Goal: Task Accomplishment & Management: Use online tool/utility

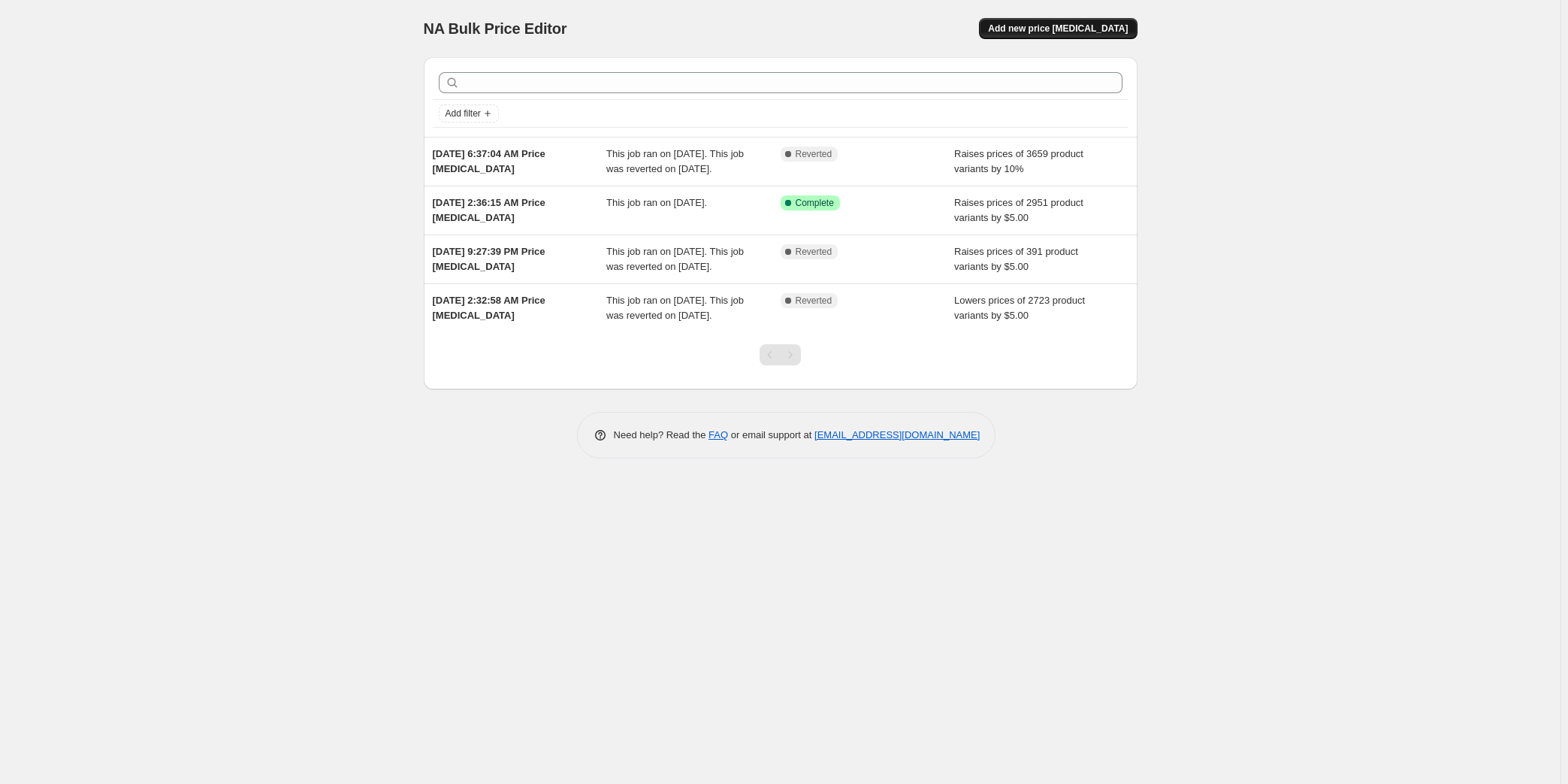
click at [1077, 31] on span "Add new price [MEDICAL_DATA]" at bounding box center [1058, 29] width 140 height 12
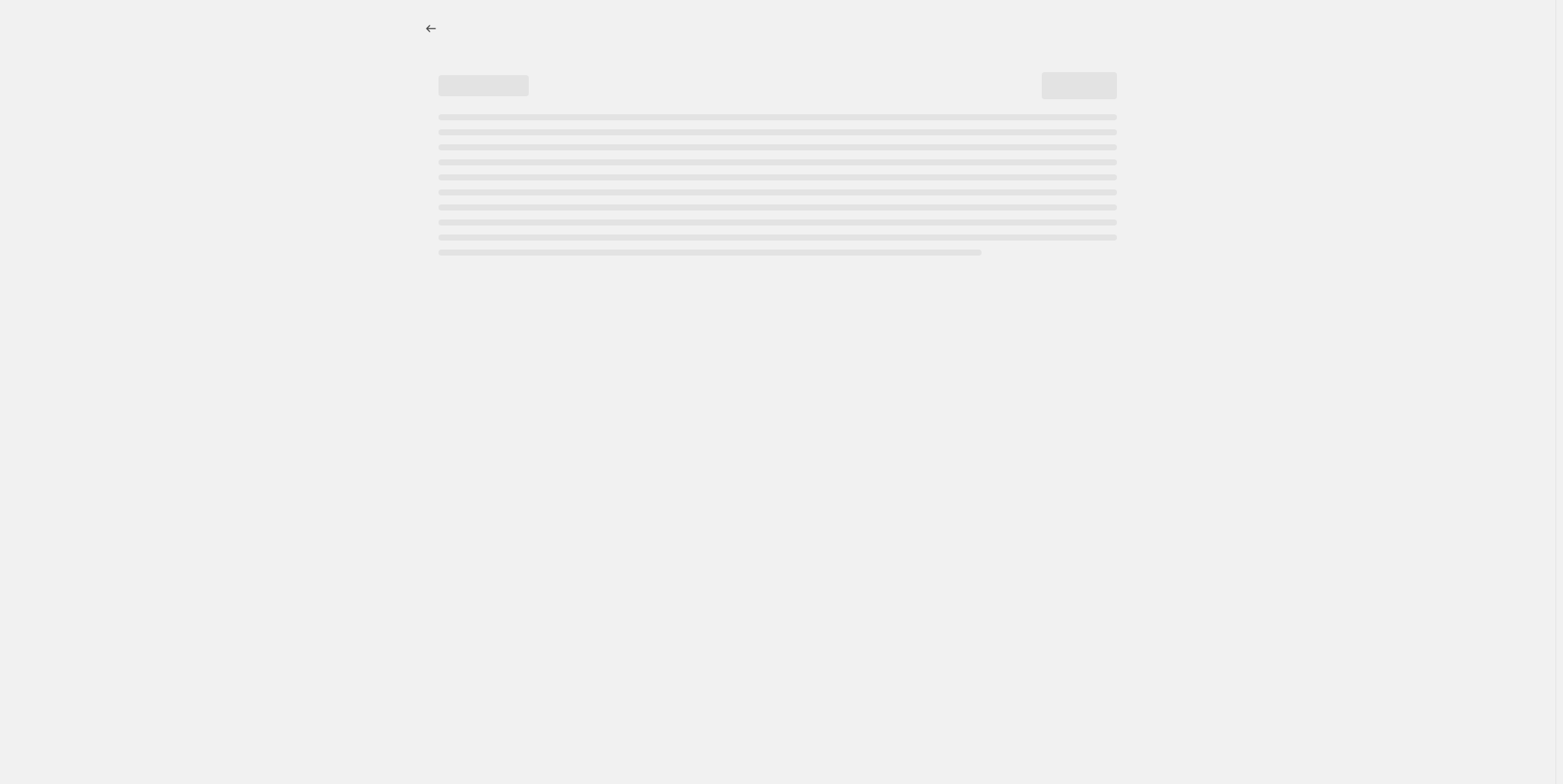
select select "percentage"
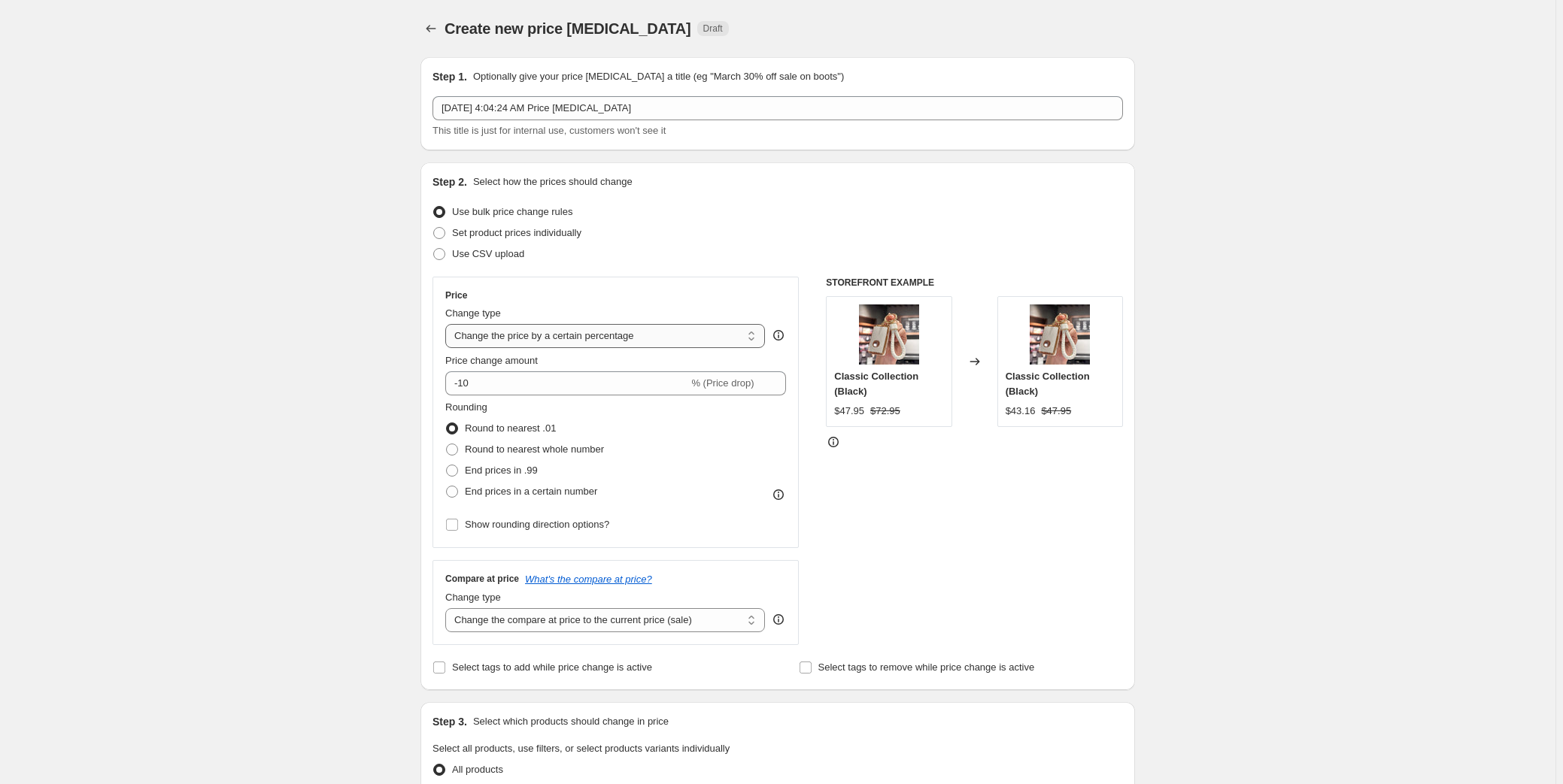
click at [526, 337] on select "Change the price to a certain amount Change the price by a certain amount Chang…" at bounding box center [605, 336] width 319 height 24
click at [386, 302] on div "Create new price [MEDICAL_DATA]. This page is ready Create new price [MEDICAL_D…" at bounding box center [778, 751] width 1556 height 1503
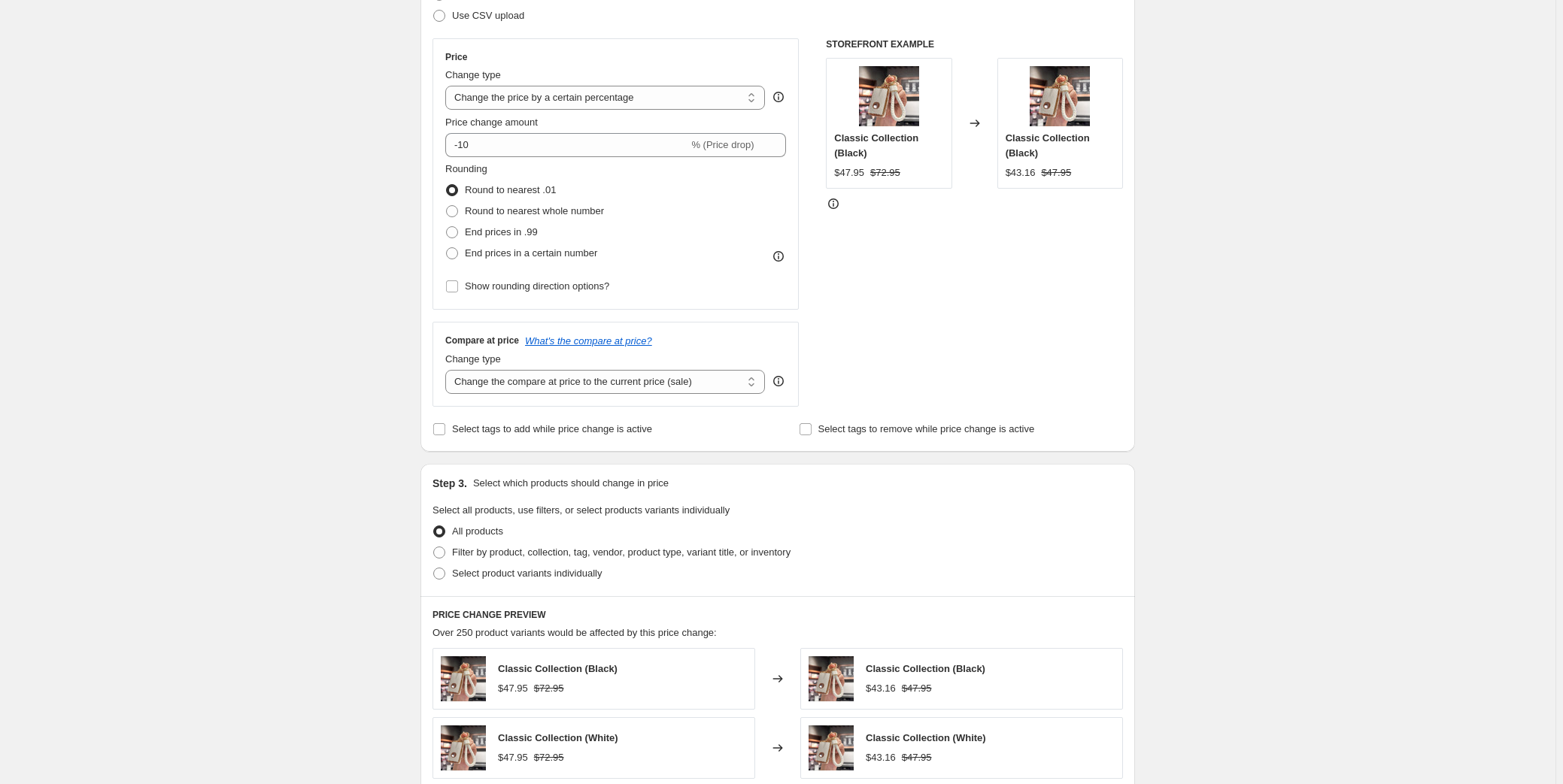
scroll to position [273, 0]
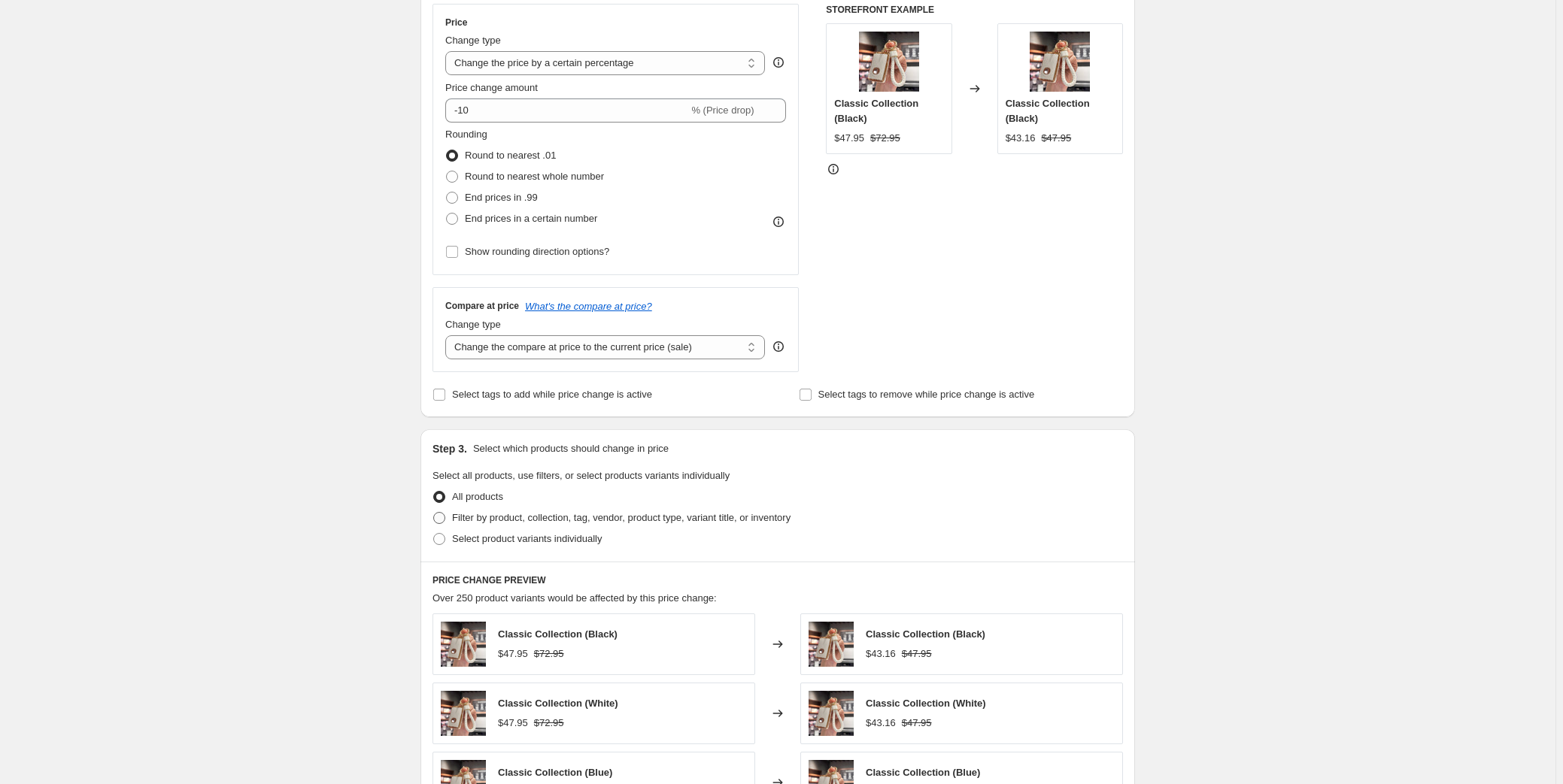
click at [496, 514] on span "Filter by product, collection, tag, vendor, product type, variant title, or inv…" at bounding box center [621, 518] width 338 height 11
click at [434, 513] on input "Filter by product, collection, tag, vendor, product type, variant title, or inv…" at bounding box center [433, 512] width 1 height 1
radio input "true"
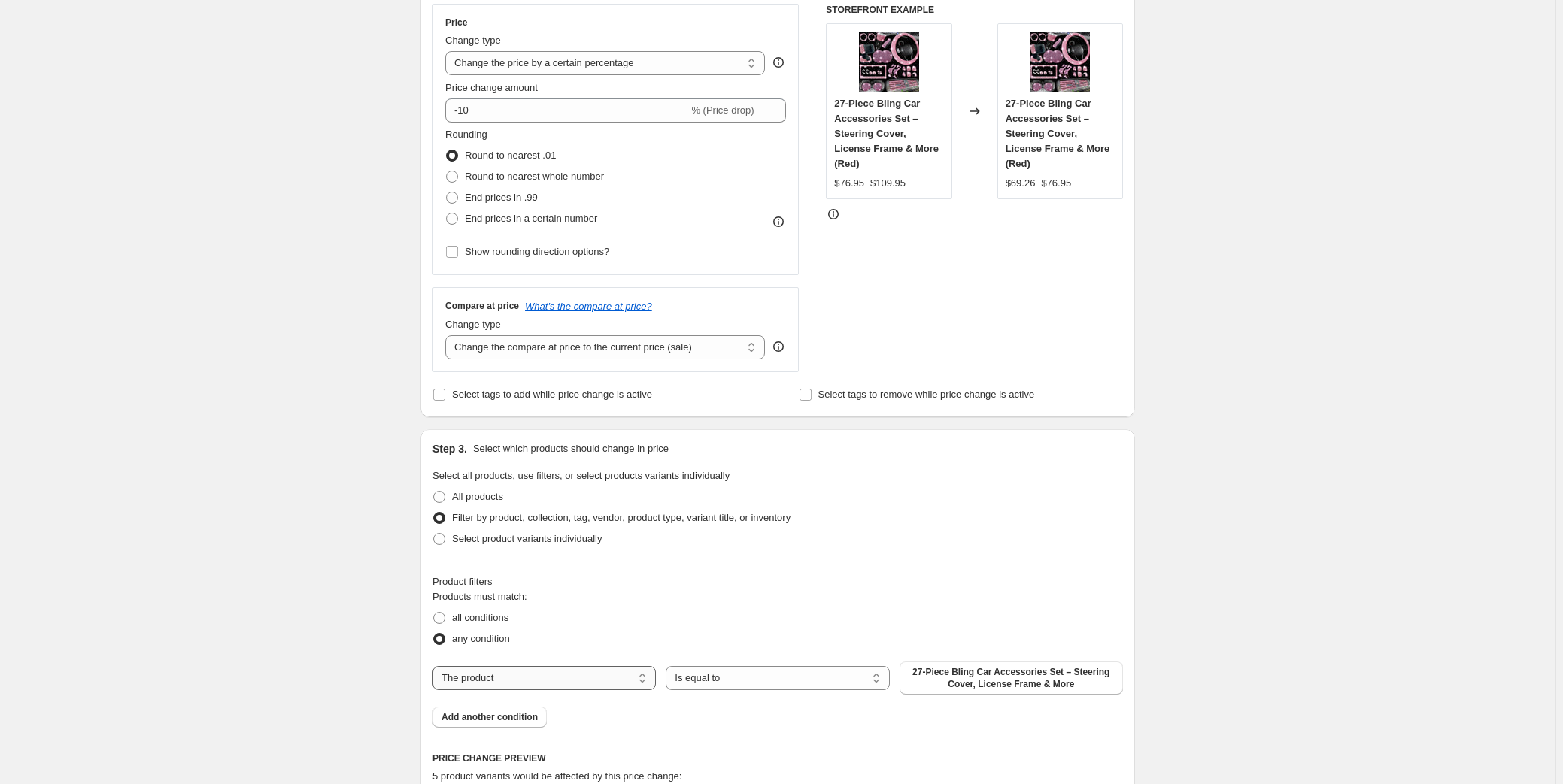
click at [557, 675] on select "The product The product's collection The product's tag The product's vendor The…" at bounding box center [544, 678] width 224 height 24
click at [770, 674] on select "Is equal to Is not equal to" at bounding box center [777, 678] width 224 height 24
click at [571, 670] on select "The product The product's collection The product's tag The product's vendor The…" at bounding box center [544, 678] width 224 height 24
click at [436, 666] on select "The product The product's collection The product's tag The product's vendor The…" at bounding box center [544, 678] width 224 height 24
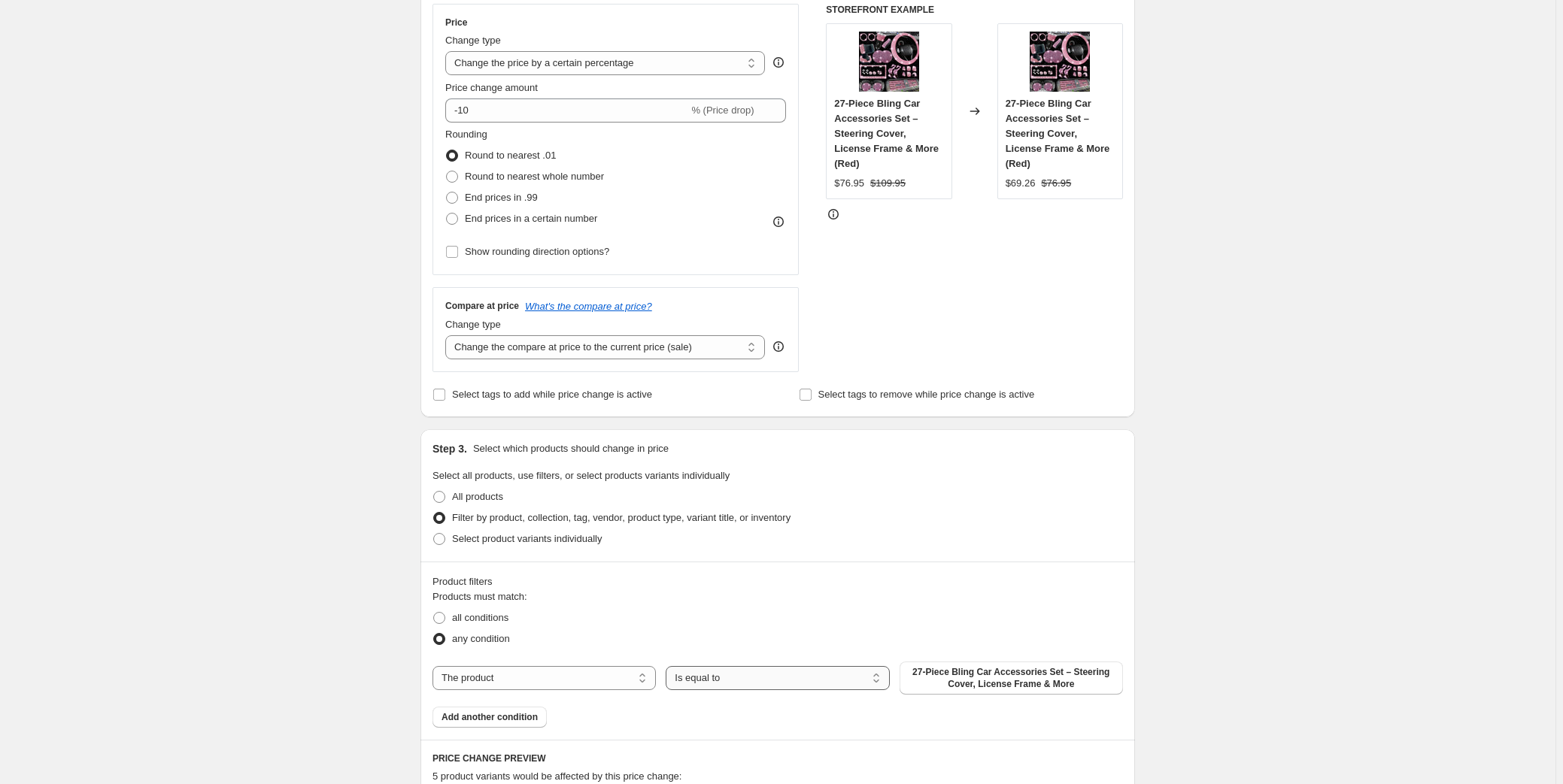
click at [761, 686] on select "Is equal to Is not equal to" at bounding box center [777, 678] width 224 height 24
click at [748, 678] on select "Is equal to Is not equal to" at bounding box center [777, 678] width 224 height 24
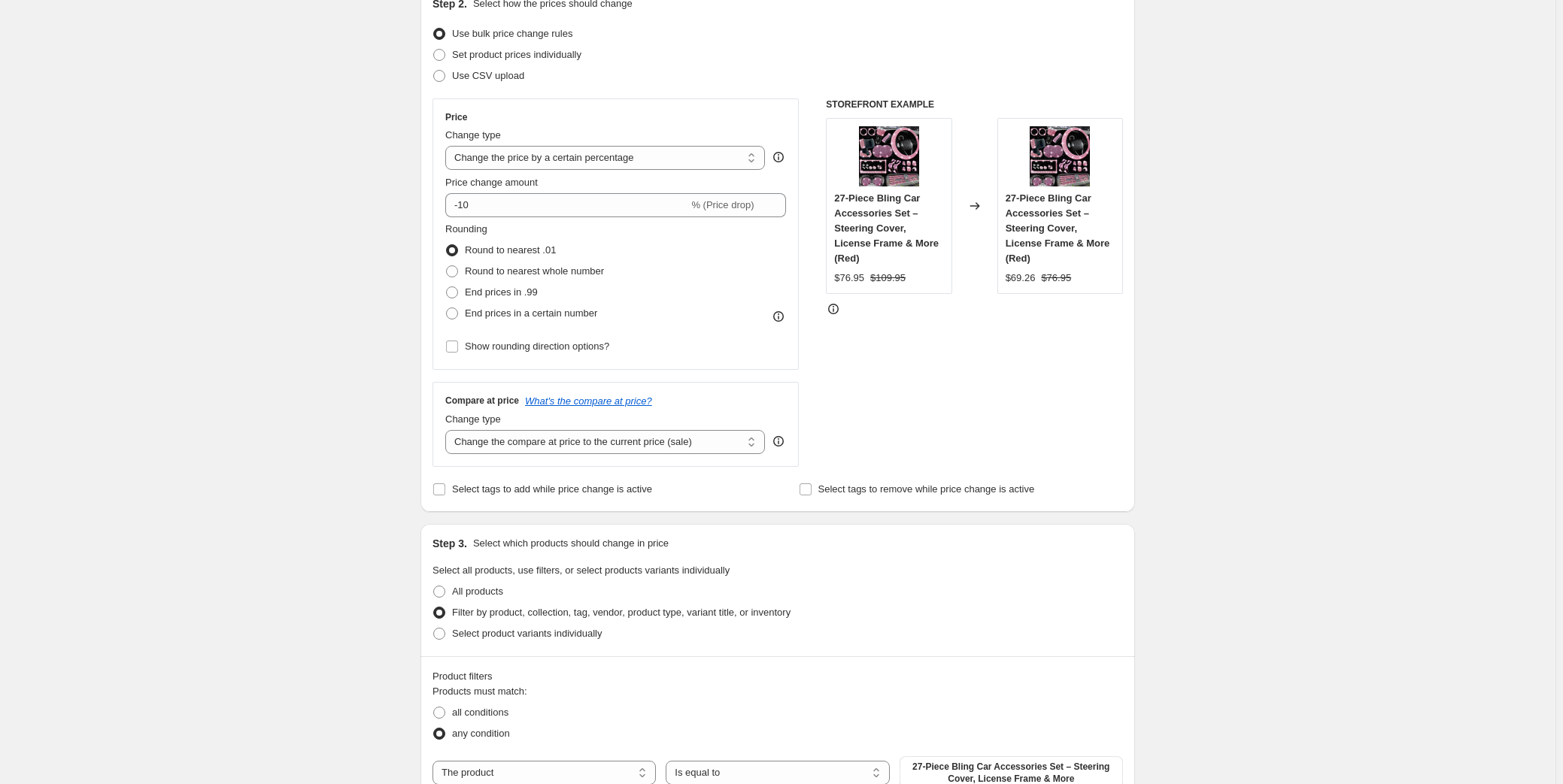
scroll to position [0, 0]
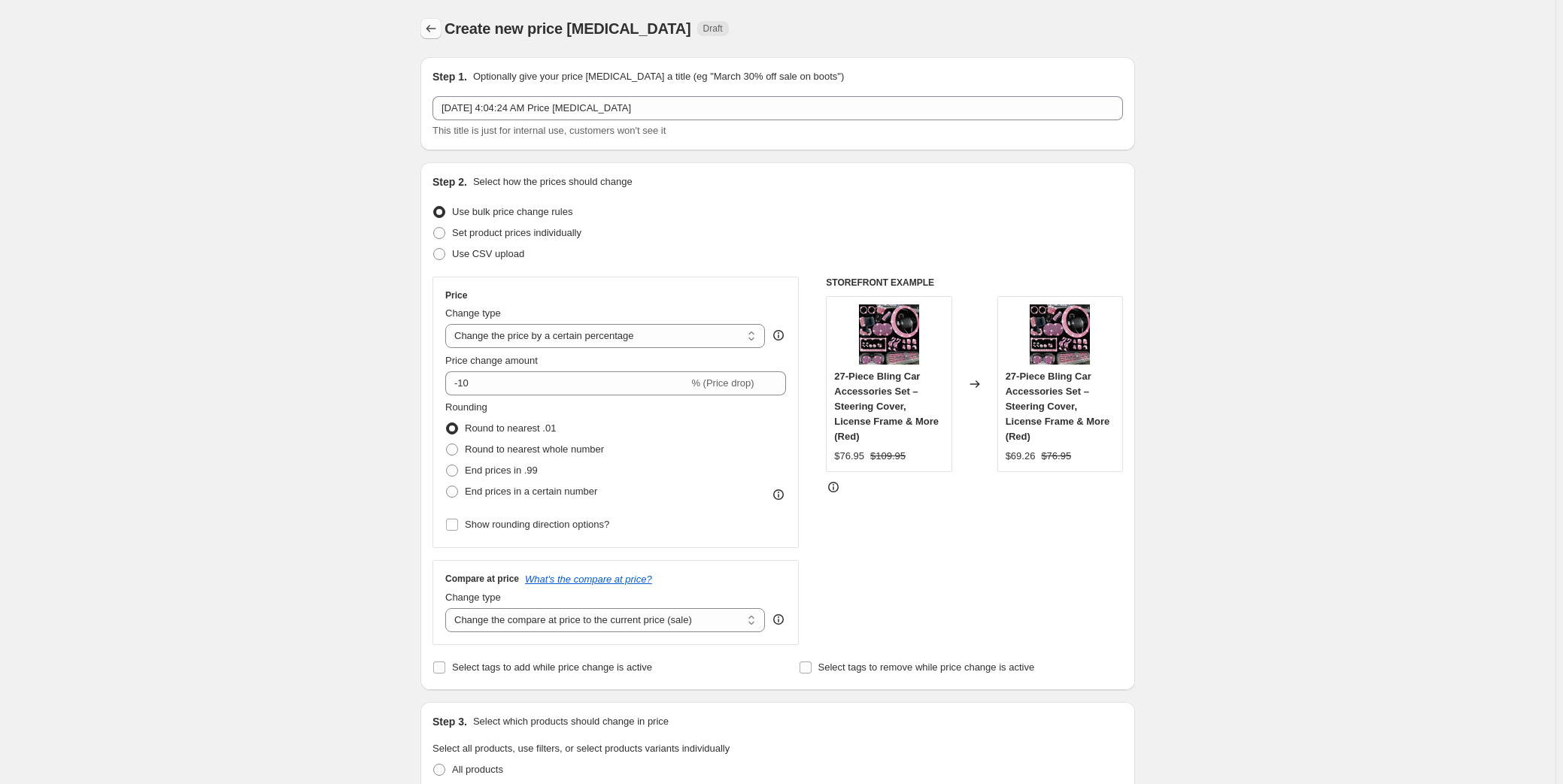
click at [433, 31] on icon "Price change jobs" at bounding box center [431, 29] width 15 height 15
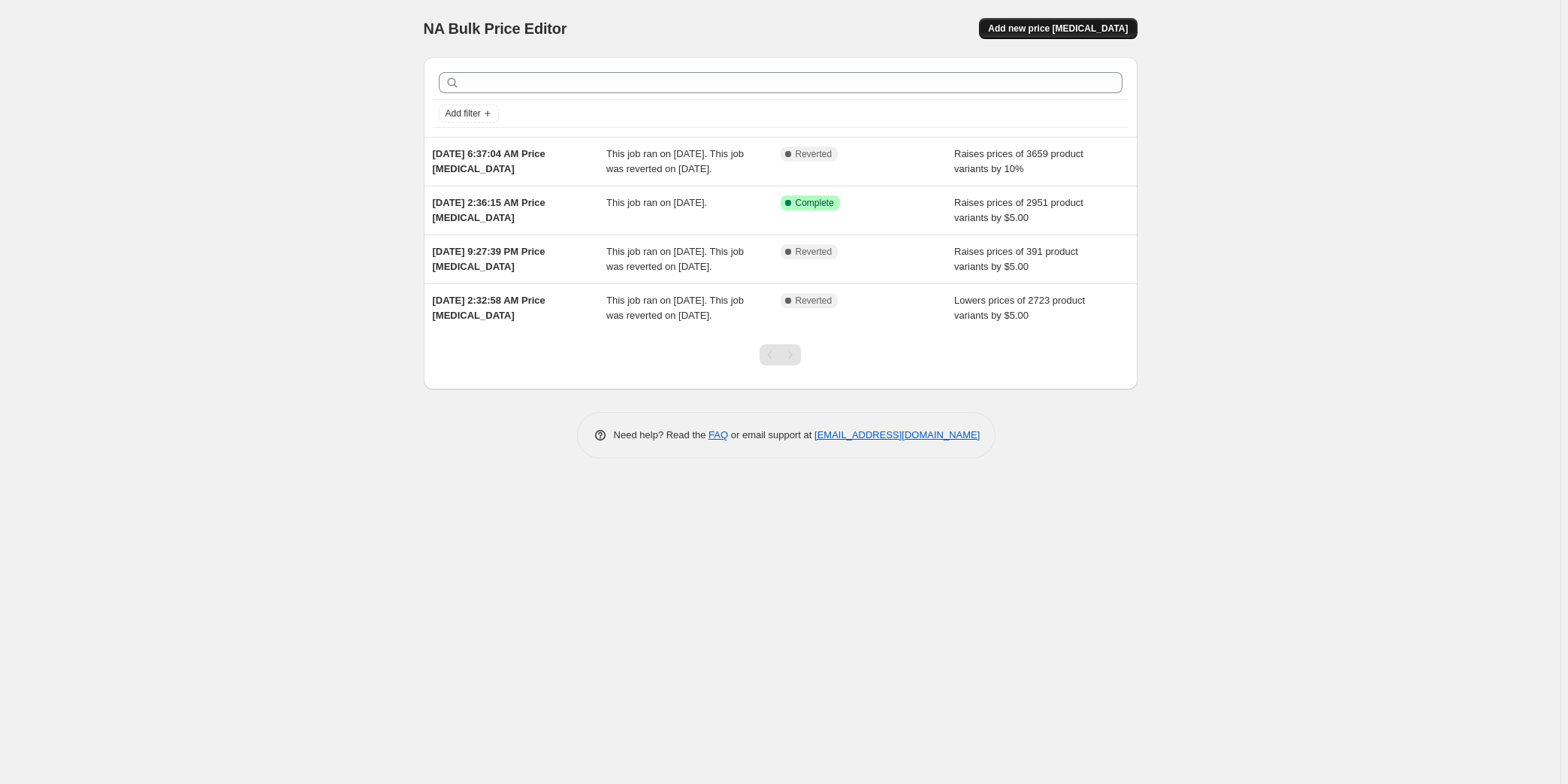
click at [1067, 33] on span "Add new price [MEDICAL_DATA]" at bounding box center [1058, 29] width 140 height 12
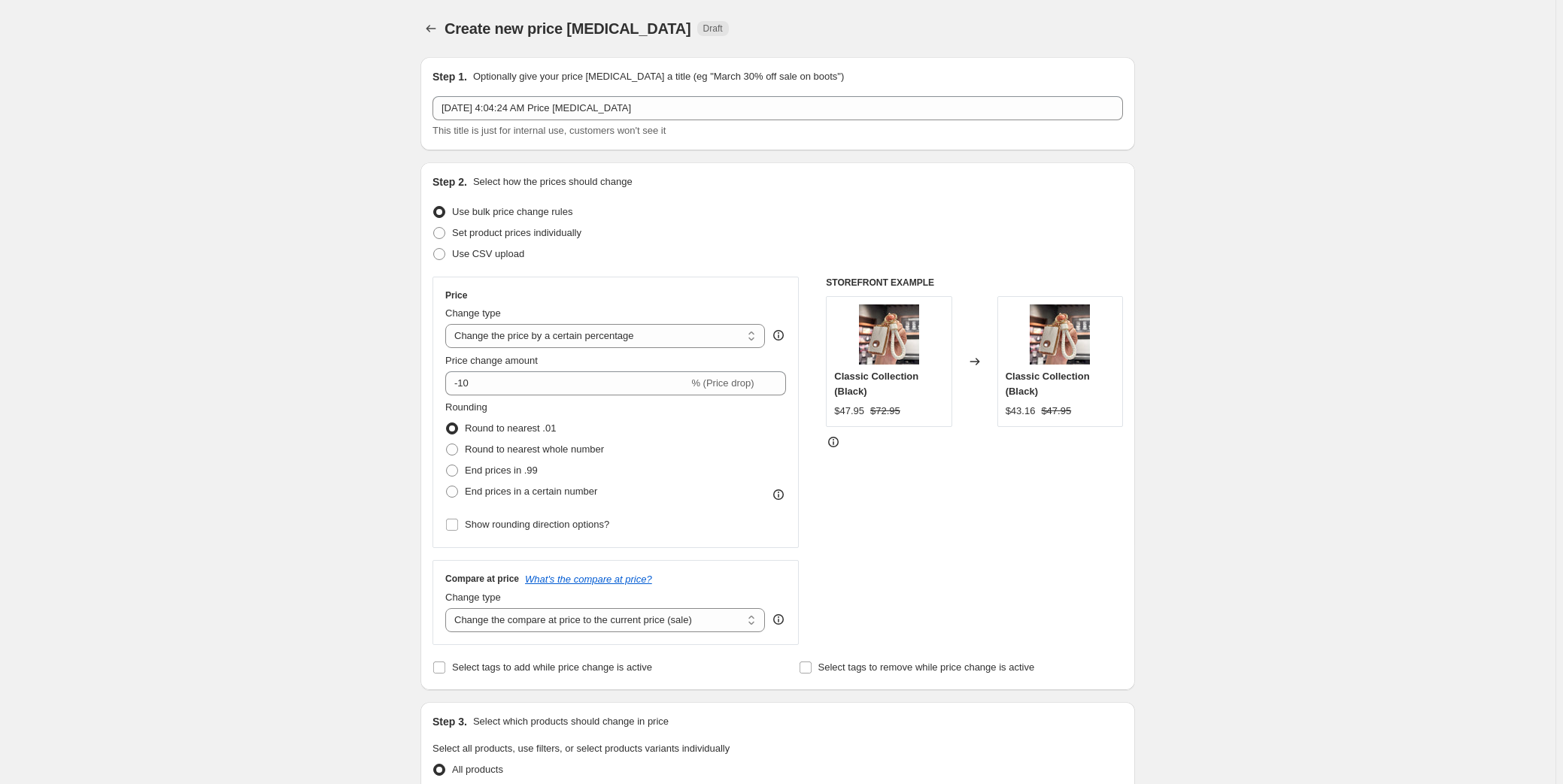
click at [608, 322] on div "Change type Change the price to a certain amount Change the price by a certain …" at bounding box center [605, 327] width 319 height 42
click at [621, 333] on select "Change the price to a certain amount Change the price by a certain amount Chang…" at bounding box center [605, 336] width 319 height 24
select select "by"
click at [449, 324] on select "Change the price to a certain amount Change the price by a certain amount Chang…" at bounding box center [605, 336] width 319 height 24
click at [545, 382] on input "-10.00" at bounding box center [582, 383] width 236 height 24
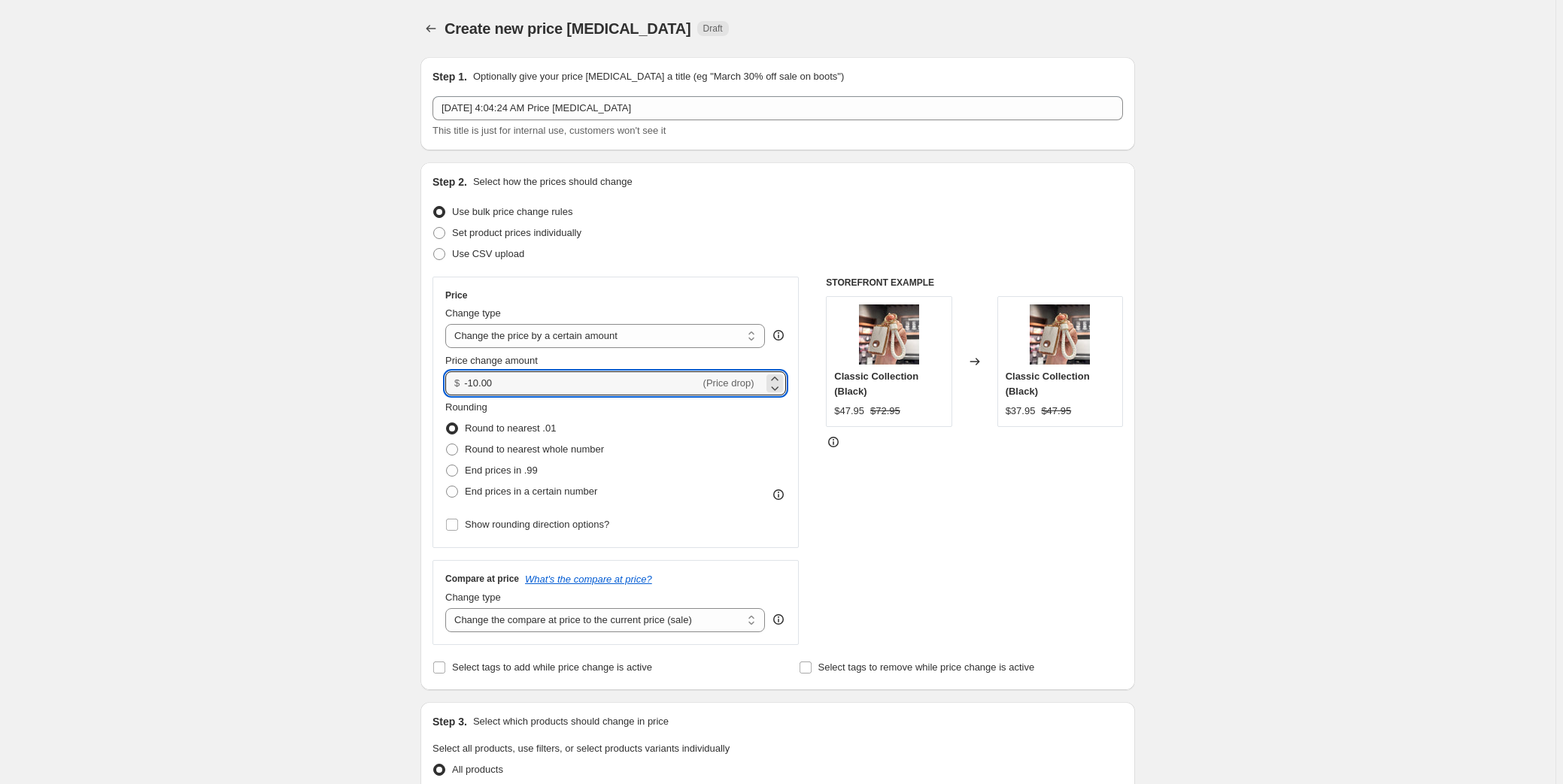
drag, startPoint x: 587, startPoint y: 387, endPoint x: 427, endPoint y: 375, distance: 160.4
click at [427, 375] on div "Step 2. Select how the prices should change Use bulk price change rules Set pro…" at bounding box center [778, 426] width 715 height 528
type input "5.00"
click at [418, 282] on div "Step 1. Optionally give your price [MEDICAL_DATA] a title (eg "March 30% off sa…" at bounding box center [771, 728] width 726 height 1366
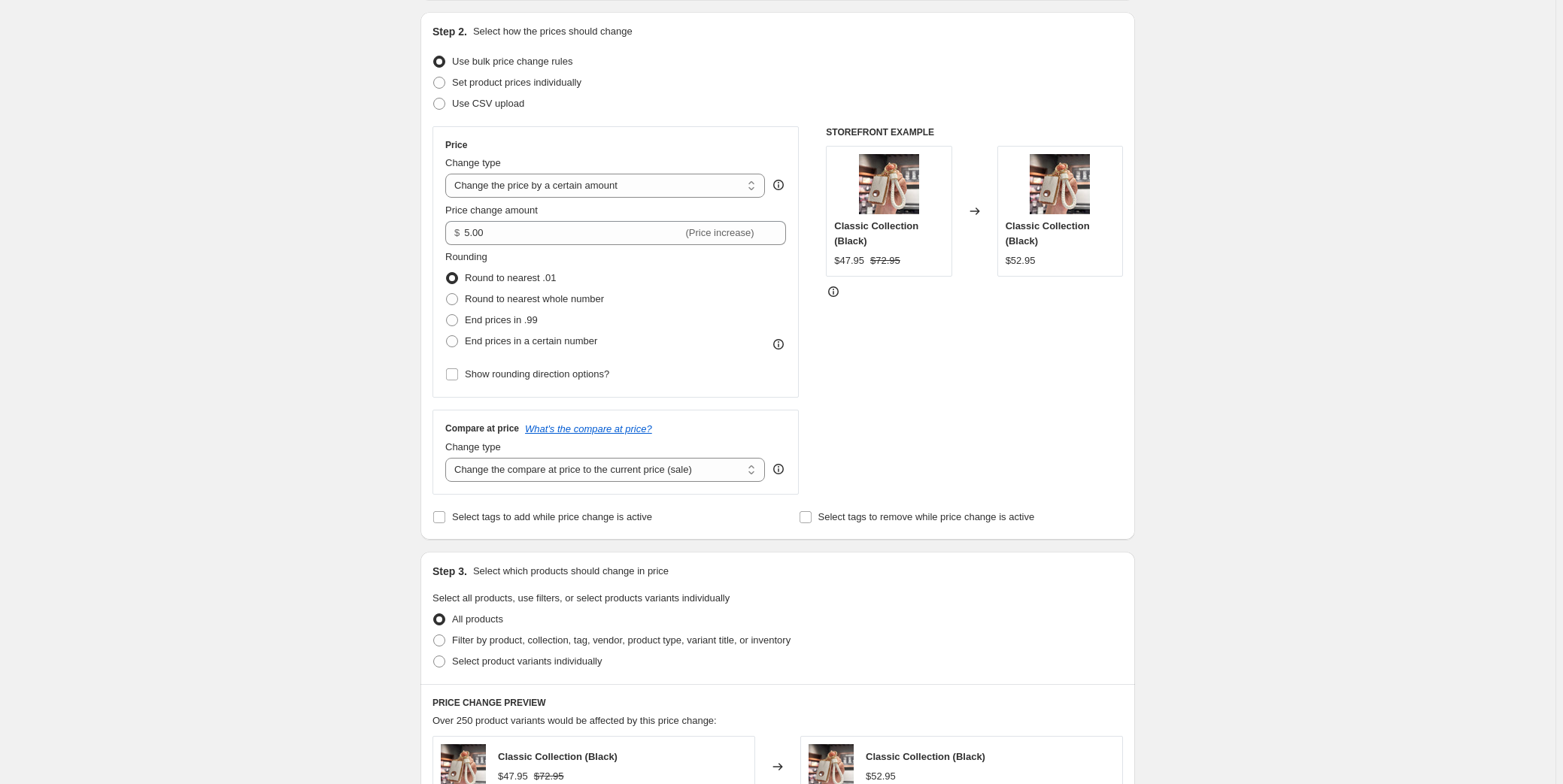
scroll to position [136, 0]
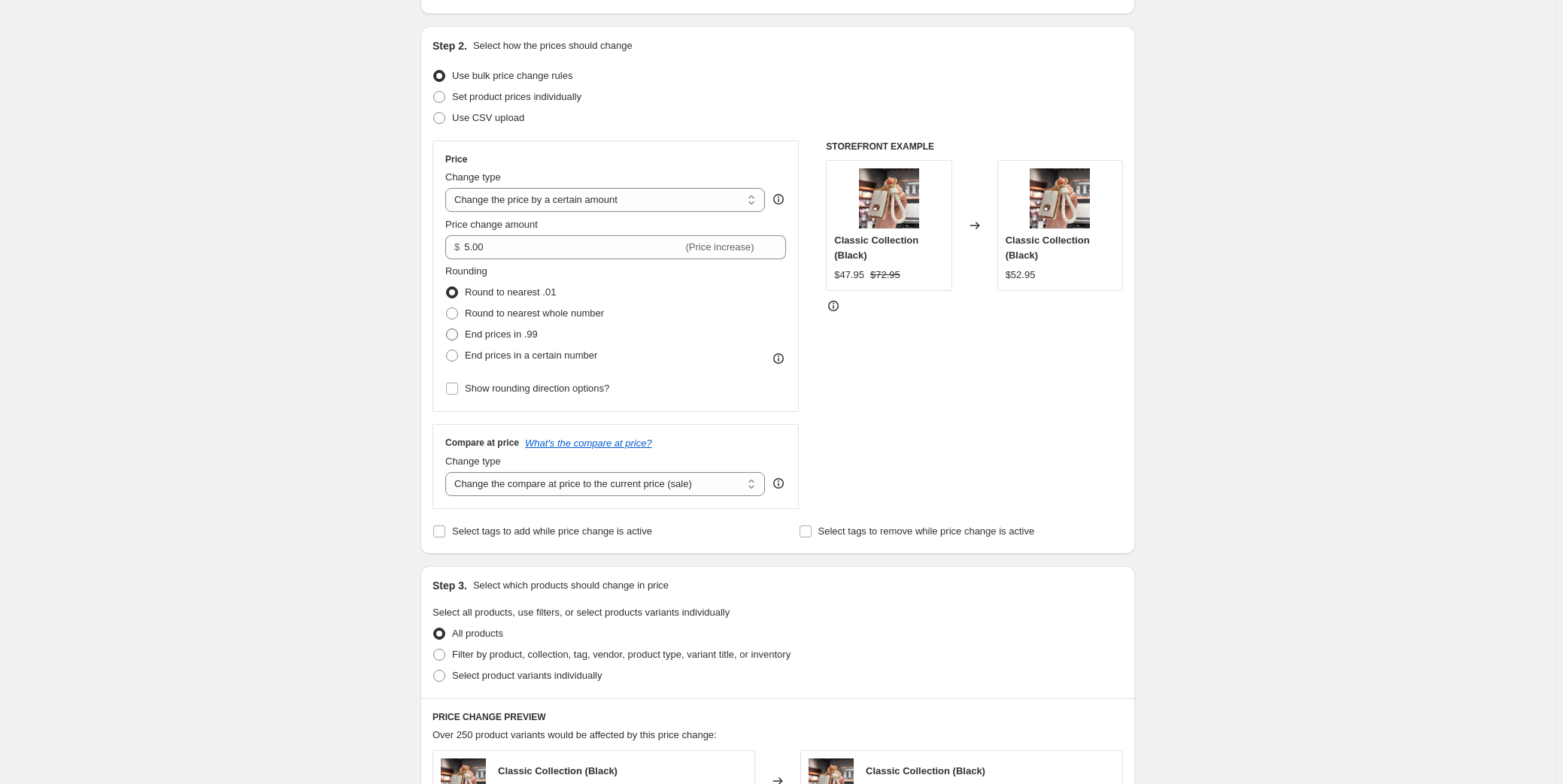
click at [499, 337] on span "End prices in .99" at bounding box center [501, 334] width 73 height 11
click at [447, 329] on input "End prices in .99" at bounding box center [446, 328] width 1 height 1
radio input "true"
click at [513, 358] on span "End prices in a certain number" at bounding box center [531, 355] width 133 height 11
click at [447, 350] on input "End prices in a certain number" at bounding box center [446, 349] width 1 height 1
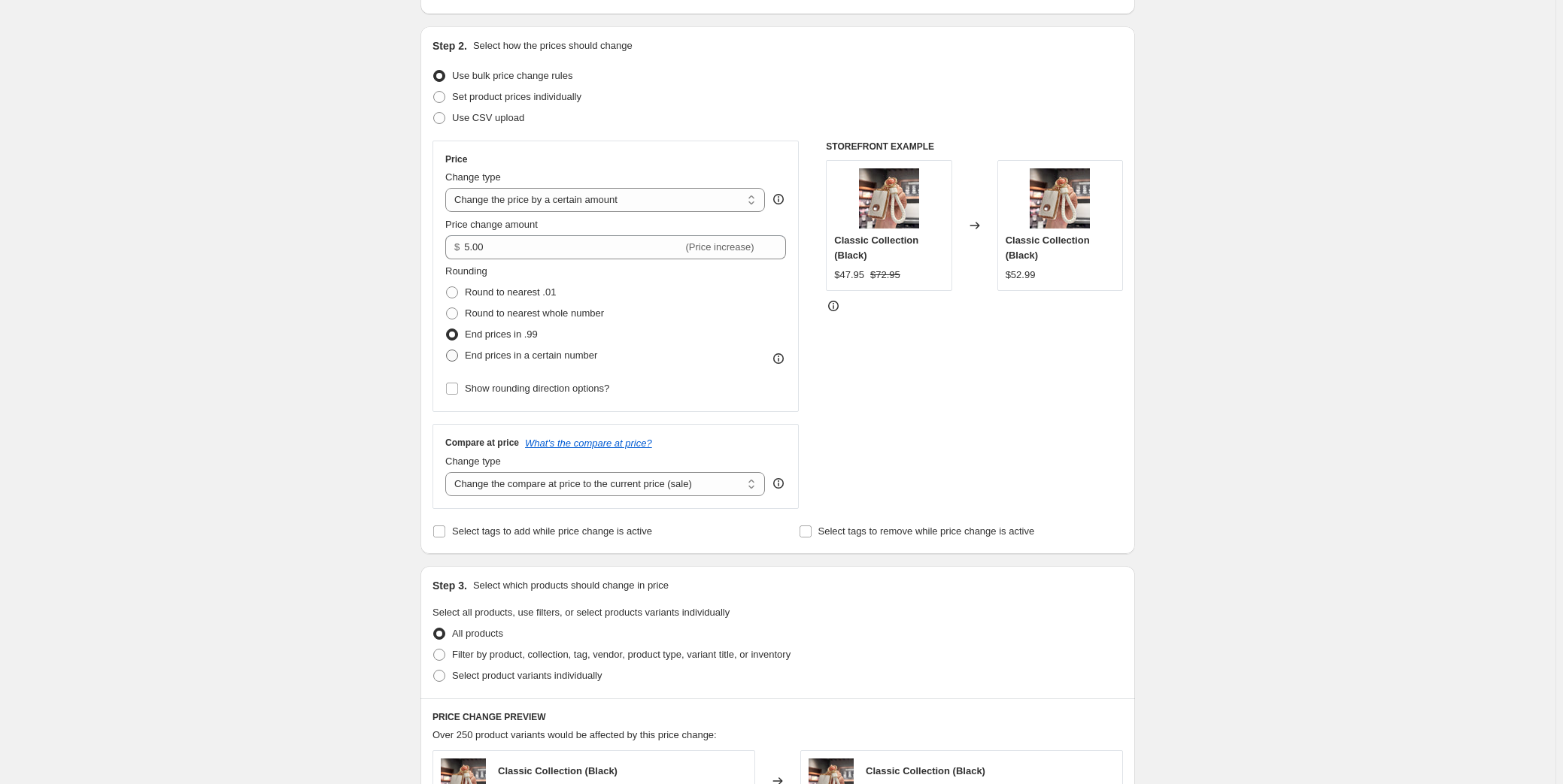
radio input "true"
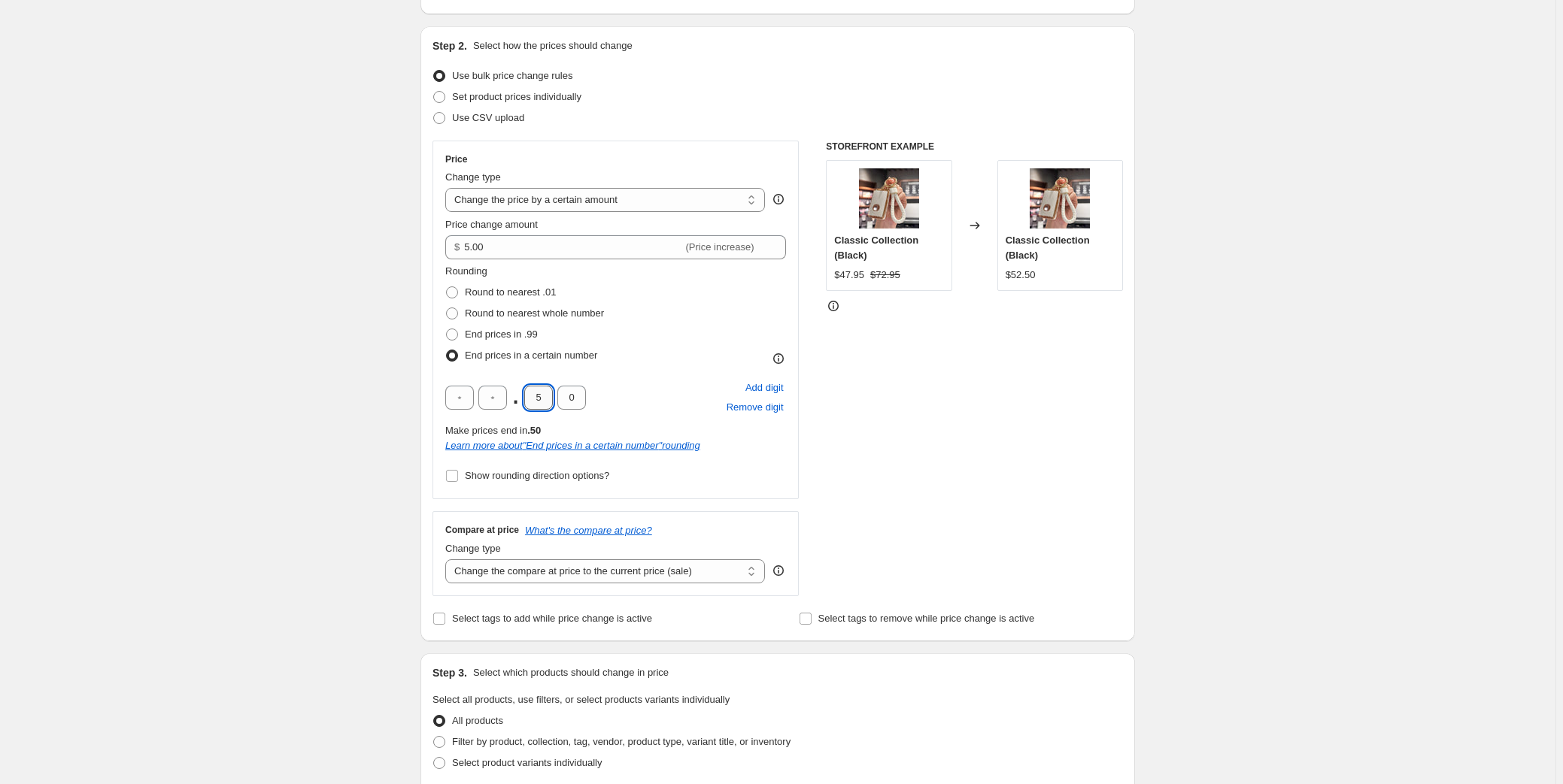
click at [537, 390] on input "5" at bounding box center [538, 397] width 29 height 24
type input "9"
drag, startPoint x: 579, startPoint y: 394, endPoint x: 615, endPoint y: 395, distance: 36.0
click at [615, 395] on div ". 9 0 Add digit Remove digit" at bounding box center [616, 398] width 341 height 39
click at [566, 394] on input "0" at bounding box center [571, 397] width 29 height 24
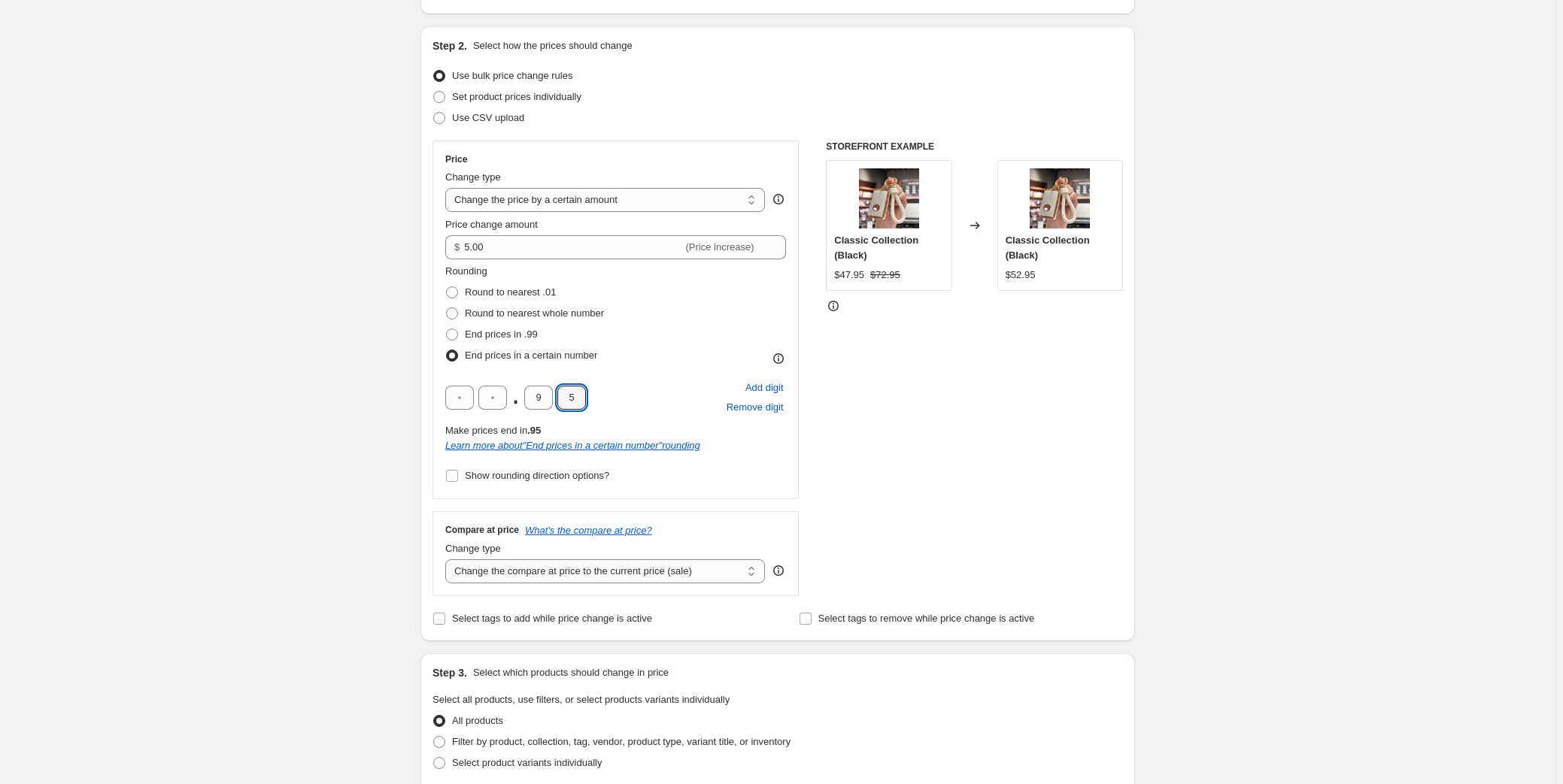
type input "5"
click at [344, 344] on div "Create new price [MEDICAL_DATA]. This page is ready Create new price [MEDICAL_D…" at bounding box center [778, 659] width 1556 height 1590
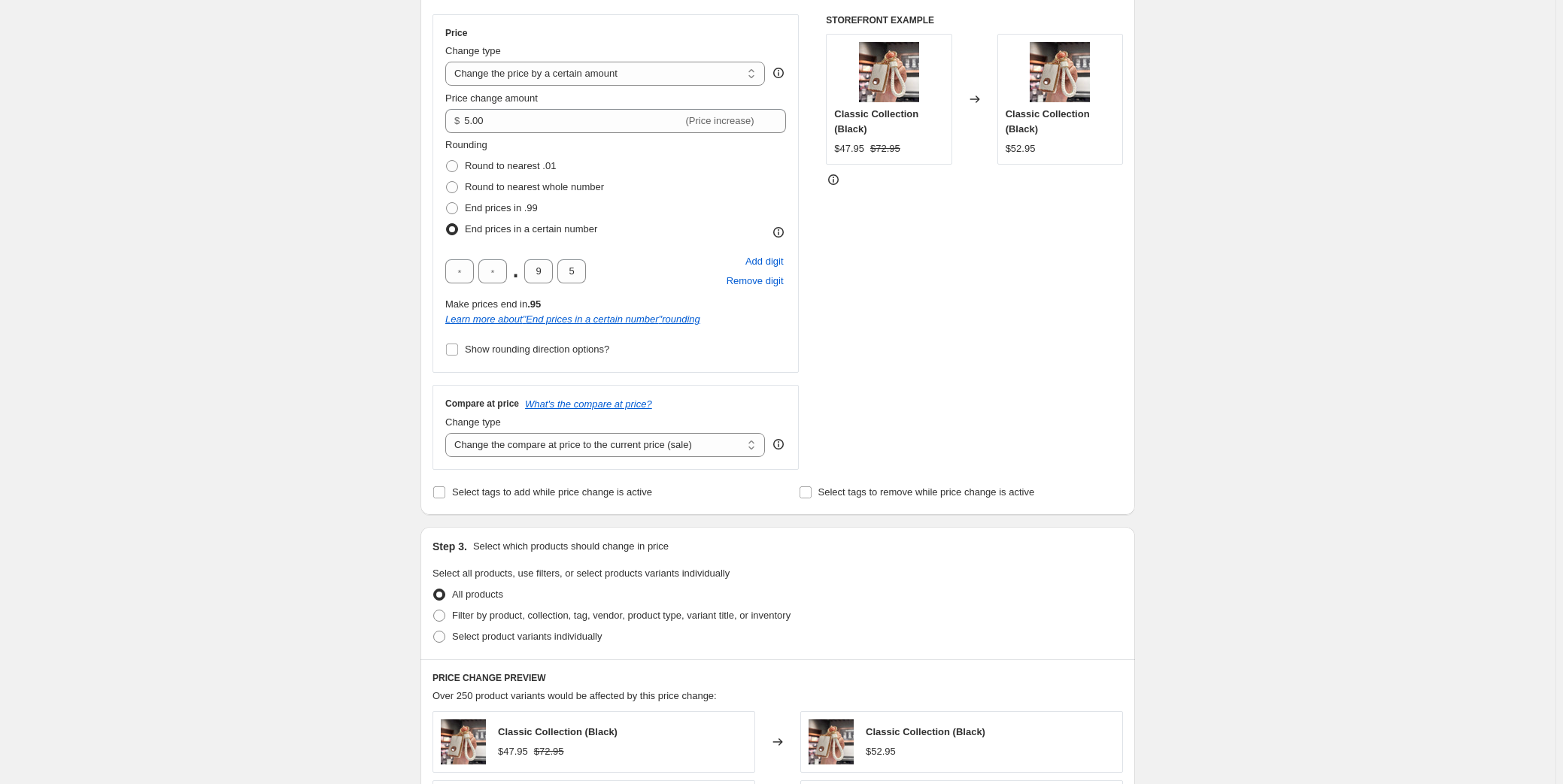
scroll to position [341, 0]
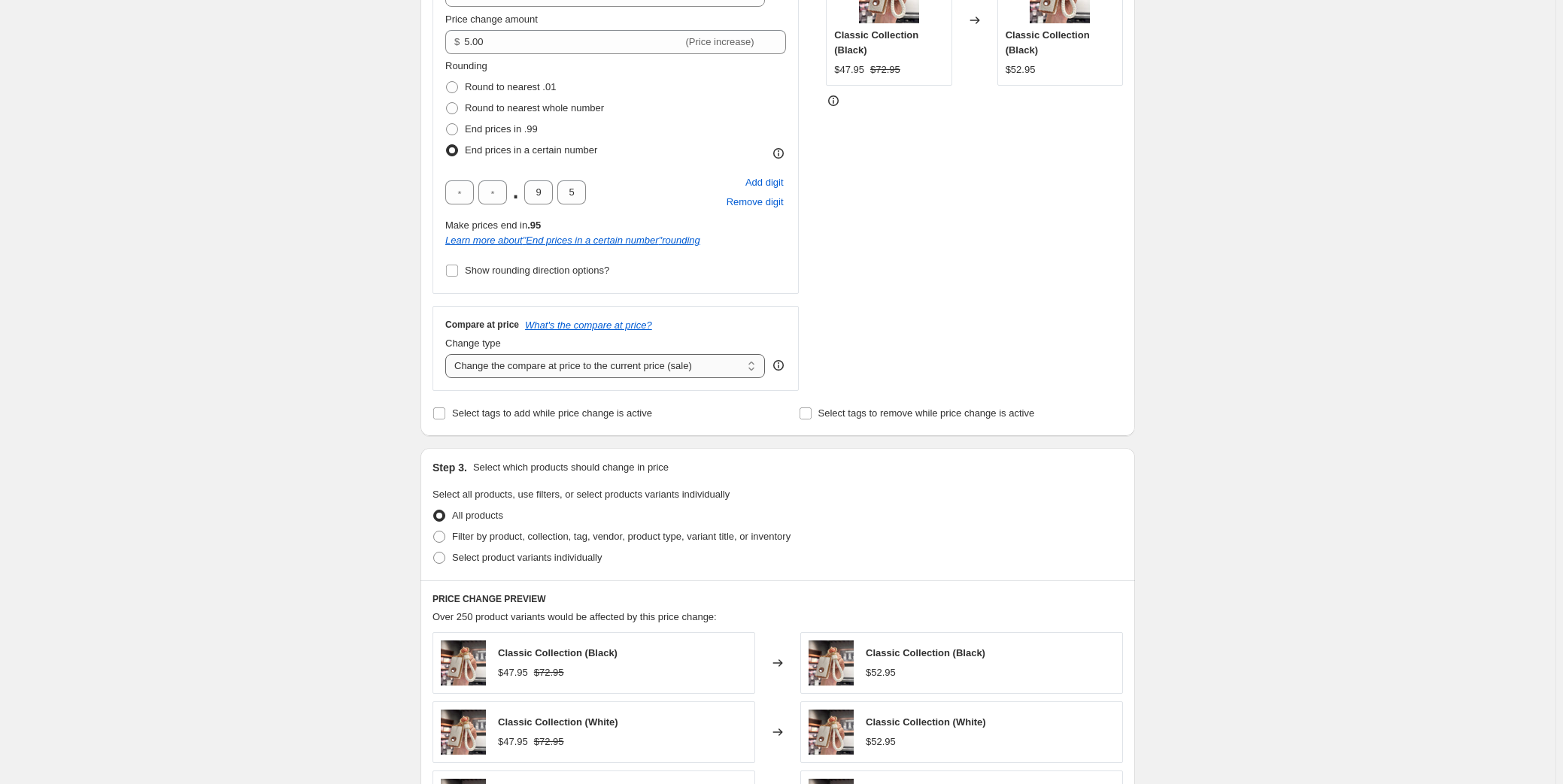
click at [513, 370] on select "Change the compare at price to the current price (sale) Change the compare at p…" at bounding box center [605, 366] width 319 height 24
select select "no_change"
click at [449, 354] on select "Change the compare at price to the current price (sale) Change the compare at p…" at bounding box center [605, 366] width 319 height 24
click at [323, 421] on div "Create new price [MEDICAL_DATA]. This page is ready Create new price [MEDICAL_D…" at bounding box center [778, 453] width 1556 height 1590
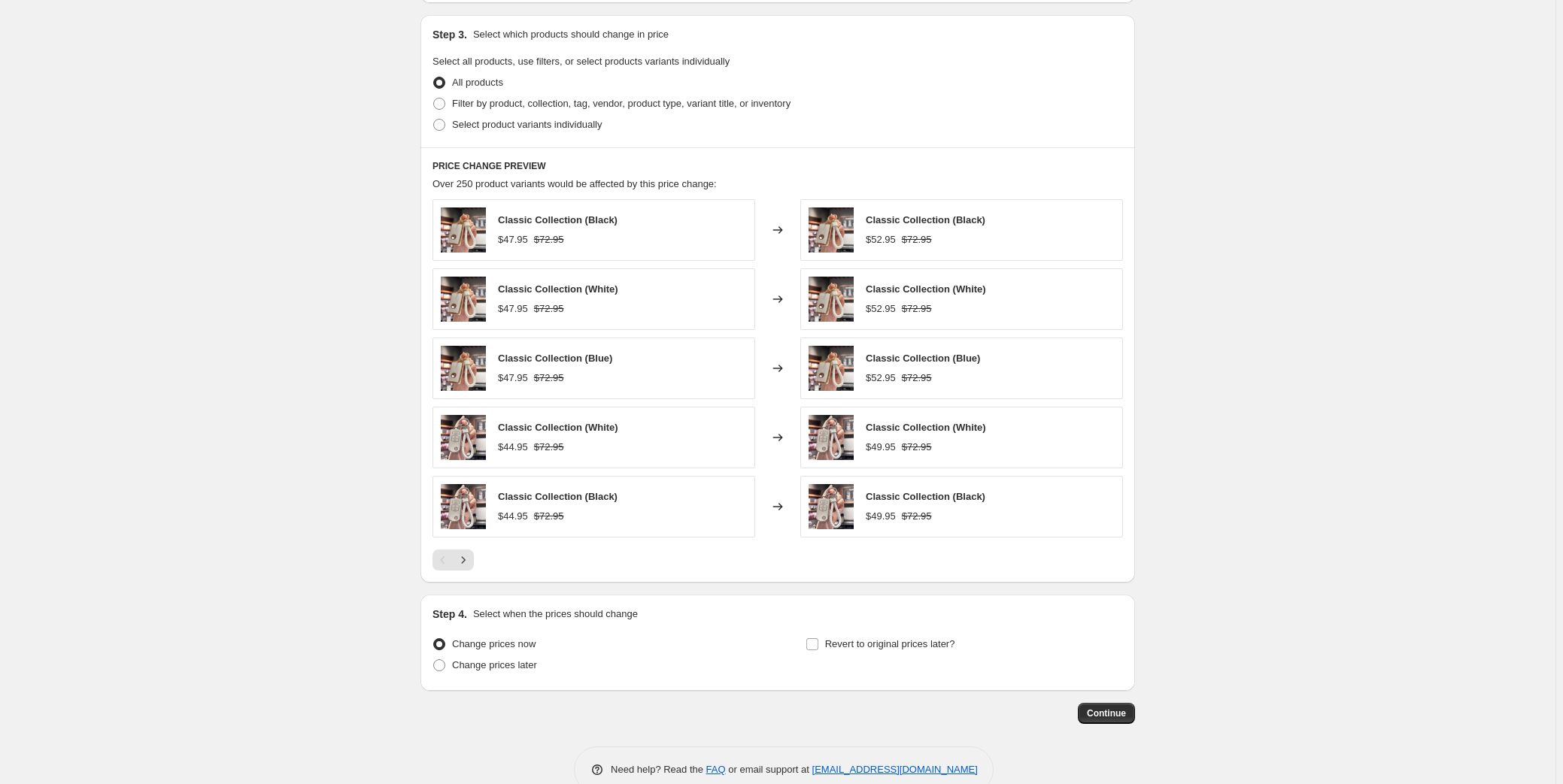
scroll to position [805, 0]
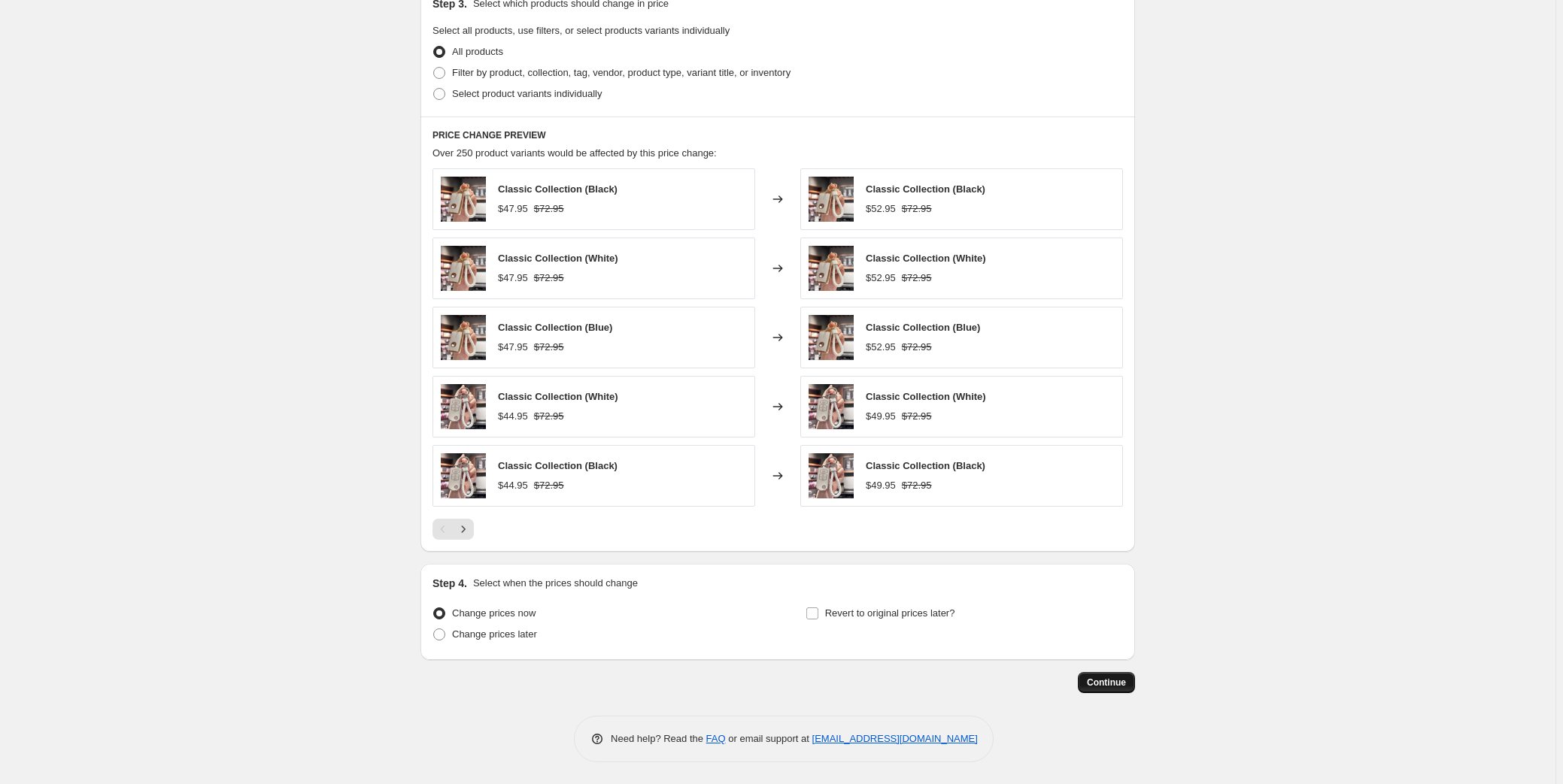
click at [1121, 683] on span "Continue" at bounding box center [1107, 683] width 39 height 12
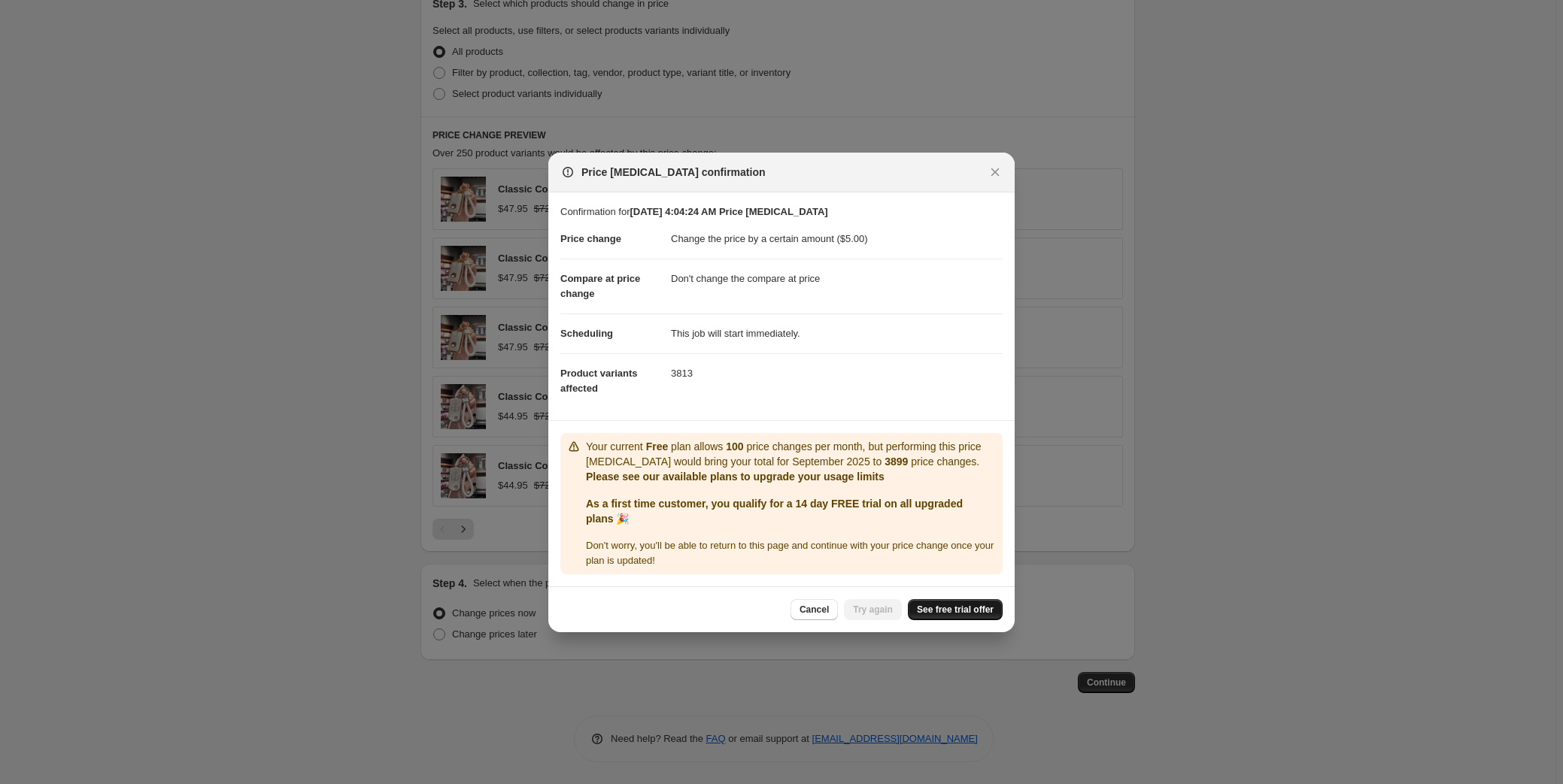
click at [967, 607] on span "See free trial offer" at bounding box center [955, 610] width 77 height 12
click at [882, 605] on span "Try again" at bounding box center [873, 610] width 40 height 12
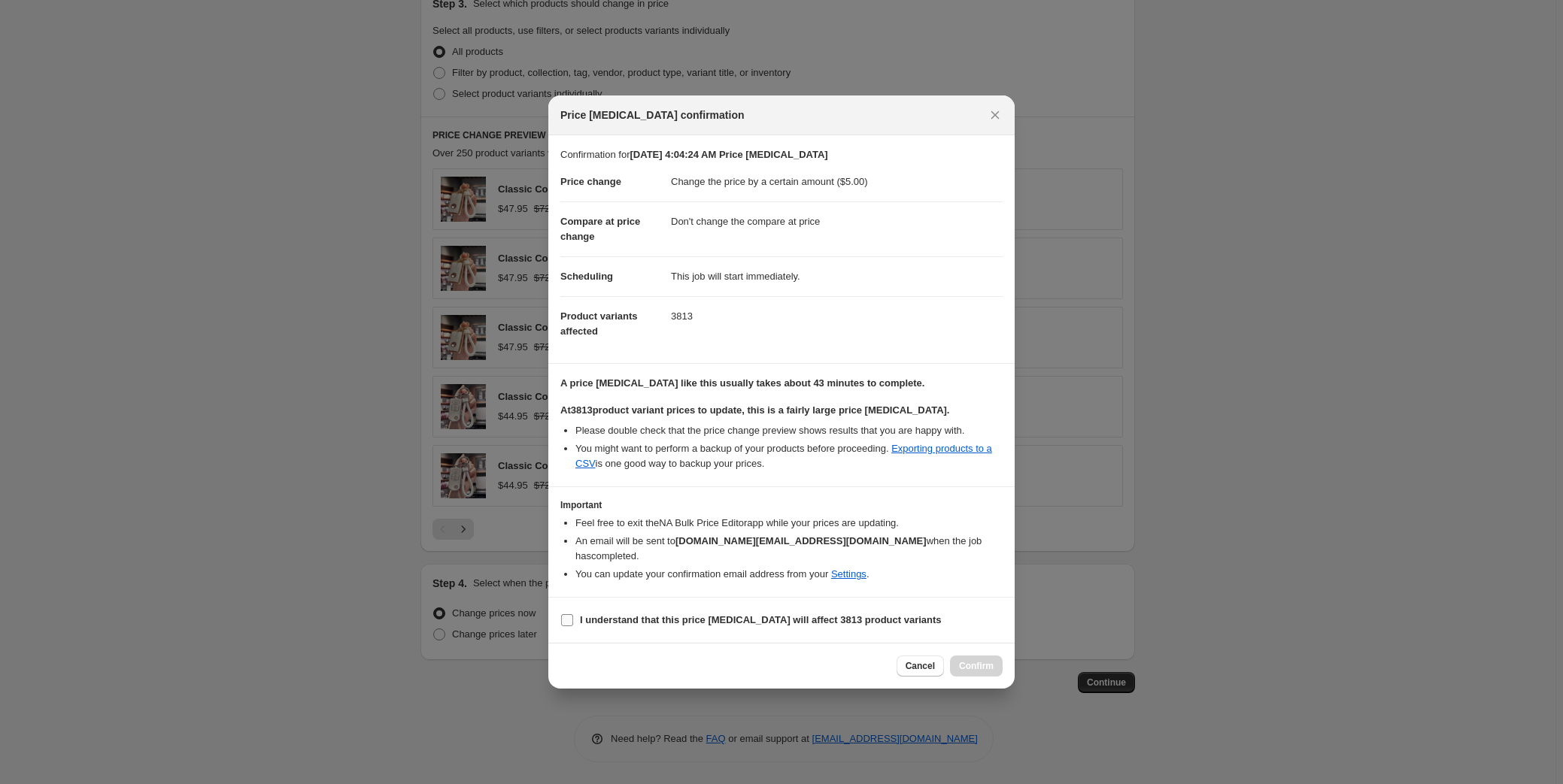
click at [683, 615] on b "I understand that this price [MEDICAL_DATA] will affect 3813 product variants" at bounding box center [761, 620] width 362 height 11
click at [573, 615] on input "I understand that this price [MEDICAL_DATA] will affect 3813 product variants" at bounding box center [567, 620] width 12 height 12
checkbox input "true"
drag, startPoint x: 675, startPoint y: 462, endPoint x: 771, endPoint y: 469, distance: 96.3
click at [771, 469] on li "You might want to perform a backup of your products before proceeding. Exportin…" at bounding box center [789, 456] width 427 height 30
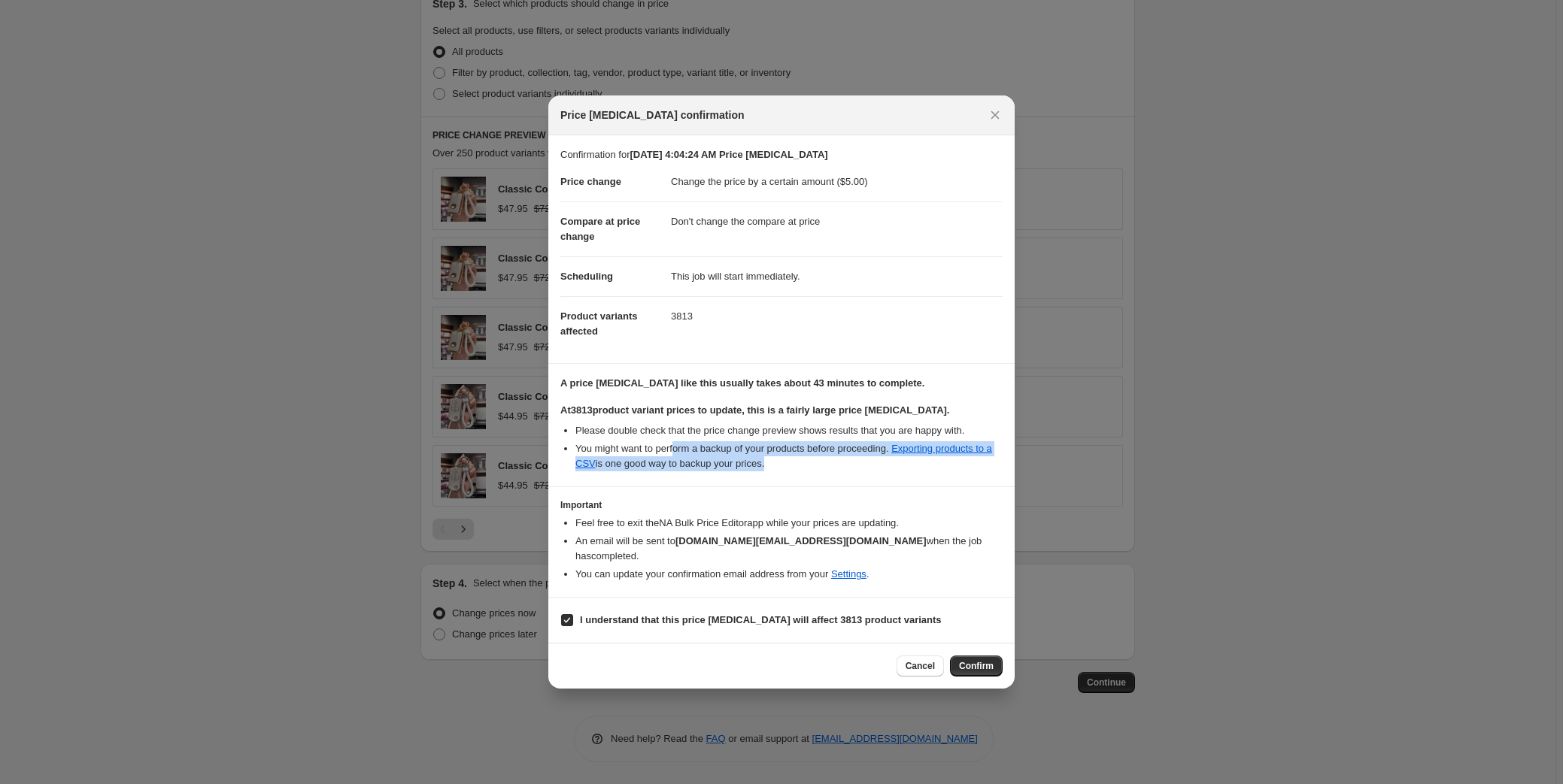
click at [771, 469] on li "You might want to perform a backup of your products before proceeding. Exportin…" at bounding box center [789, 456] width 427 height 30
click at [983, 661] on span "Confirm" at bounding box center [976, 666] width 34 height 12
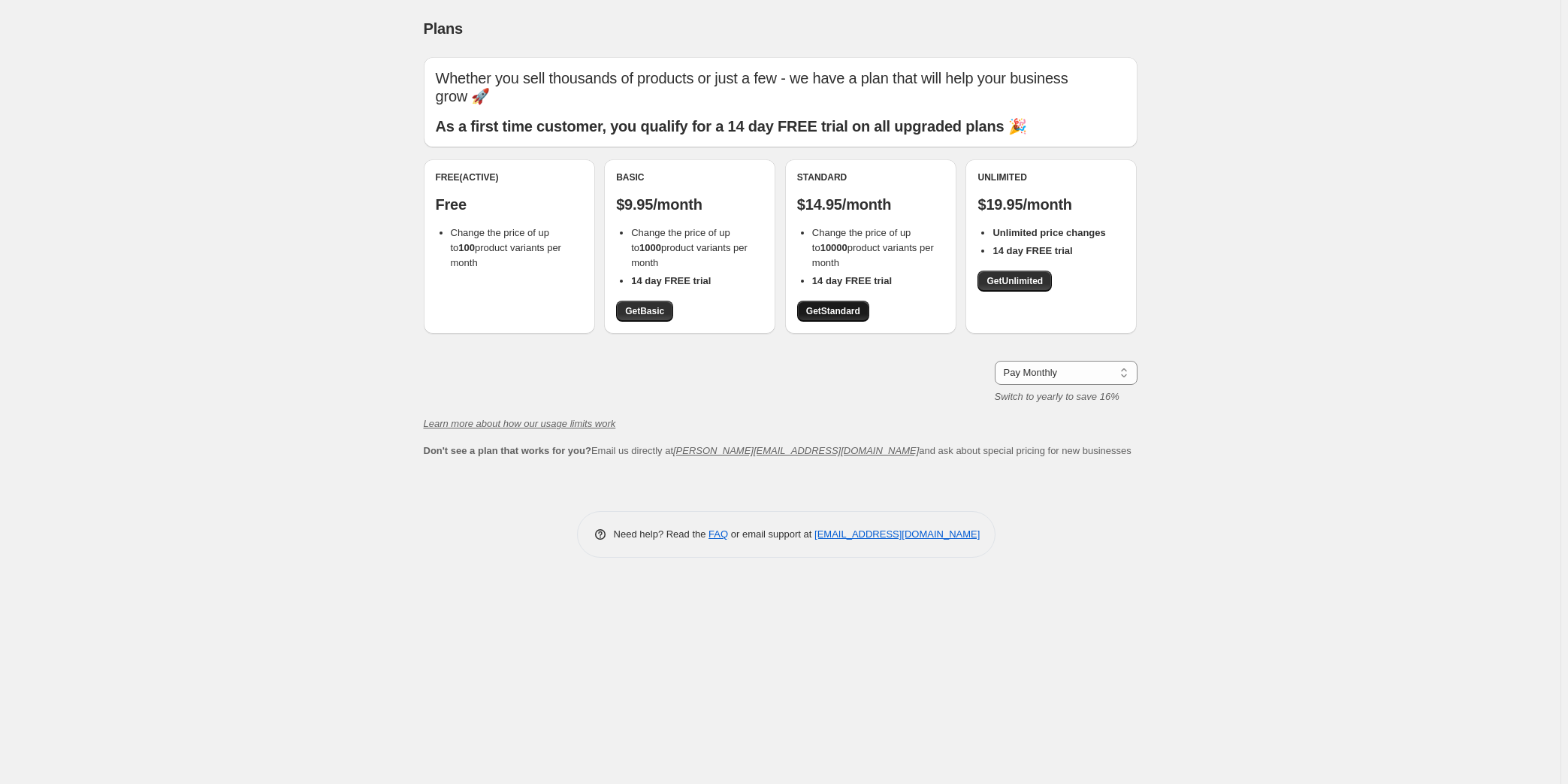
click at [845, 310] on span "Get Standard" at bounding box center [833, 311] width 54 height 12
